Goal: Navigation & Orientation: Understand site structure

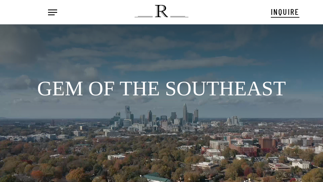
scroll to position [12, 0]
